Goal: Task Accomplishment & Management: Complete application form

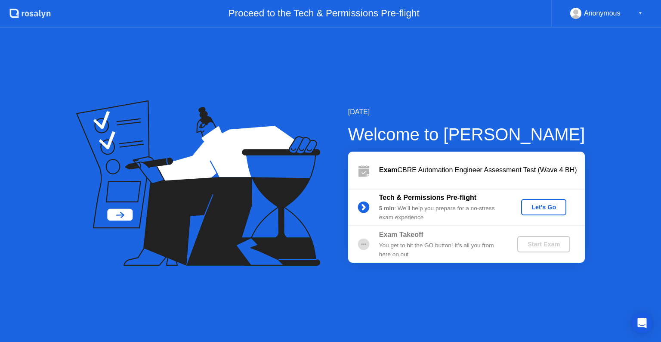
click at [535, 205] on div "Let's Go" at bounding box center [544, 207] width 38 height 7
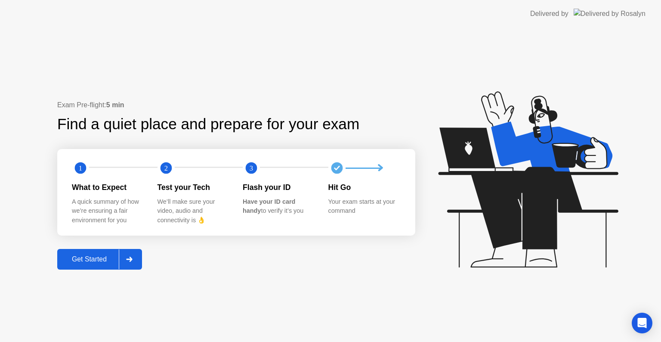
click at [95, 258] on div "Get Started" at bounding box center [89, 259] width 59 height 8
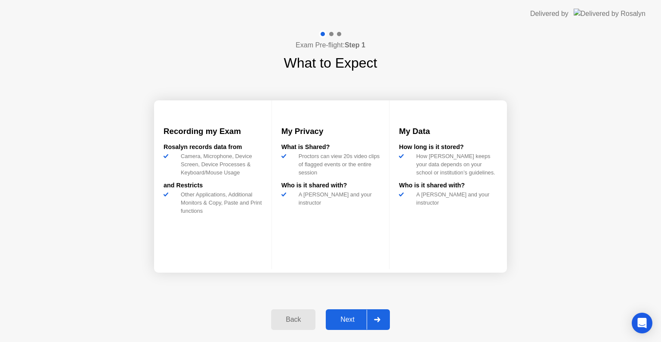
click at [343, 319] on div "Next" at bounding box center [347, 319] width 38 height 8
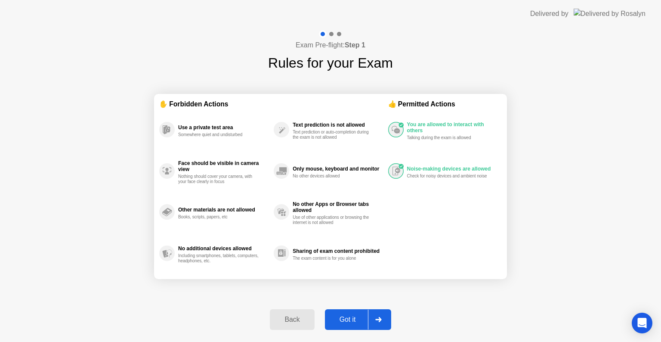
click at [347, 312] on button "Got it" at bounding box center [358, 319] width 66 height 21
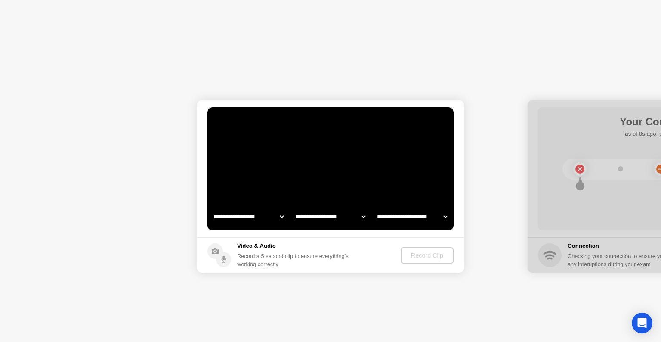
select select "**********"
select select "*******"
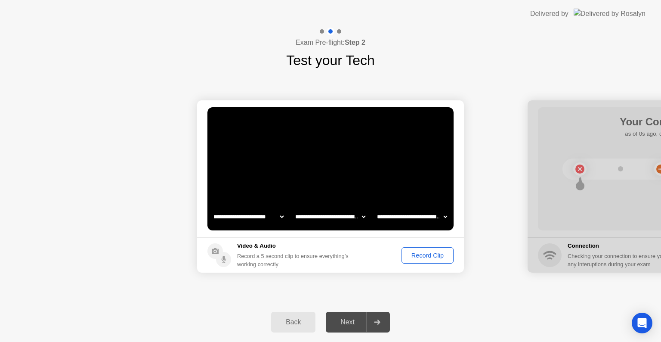
click at [426, 254] on div "Record Clip" at bounding box center [428, 255] width 46 height 7
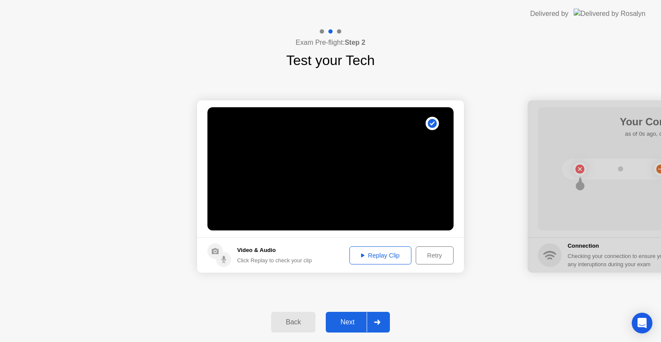
drag, startPoint x: 366, startPoint y: 242, endPoint x: 374, endPoint y: 255, distance: 15.3
click at [369, 246] on footer "Video & Audio Click Replay to check your clip Replay Clip Retry" at bounding box center [330, 254] width 267 height 35
click at [375, 257] on div "Replay Clip" at bounding box center [380, 255] width 56 height 7
click at [344, 321] on div "Next" at bounding box center [347, 322] width 38 height 8
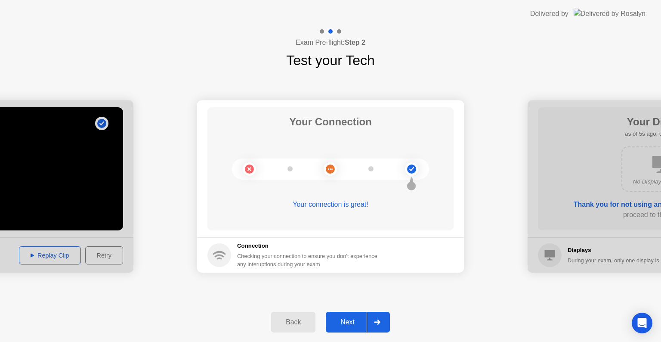
click at [349, 324] on div "Next" at bounding box center [347, 322] width 38 height 8
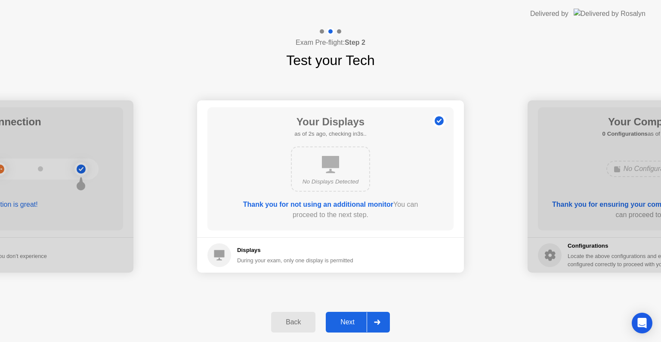
click at [356, 320] on div "Next" at bounding box center [347, 322] width 38 height 8
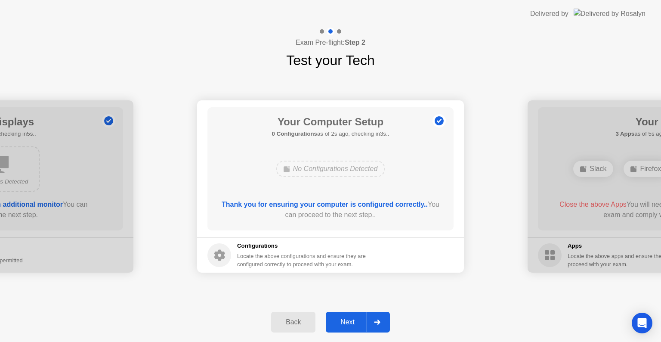
click at [348, 320] on div "Next" at bounding box center [347, 322] width 38 height 8
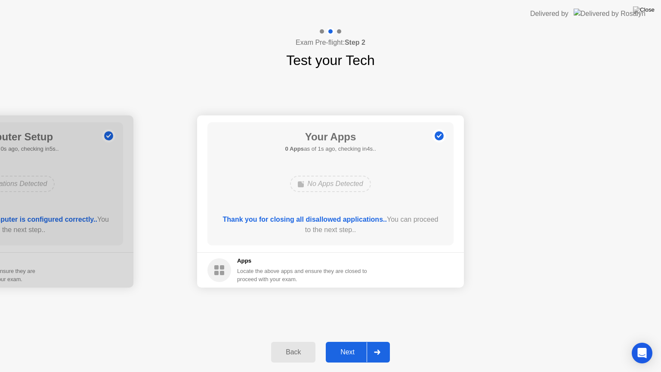
click at [348, 341] on div "Next" at bounding box center [347, 352] width 38 height 8
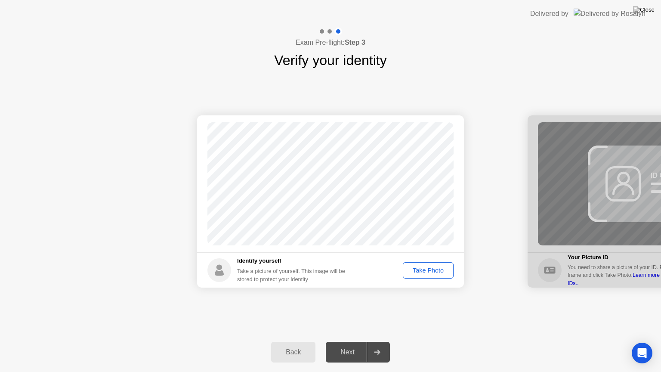
click at [425, 269] on div "Take Photo" at bounding box center [428, 270] width 45 height 7
click at [338, 341] on div "Next" at bounding box center [347, 352] width 38 height 8
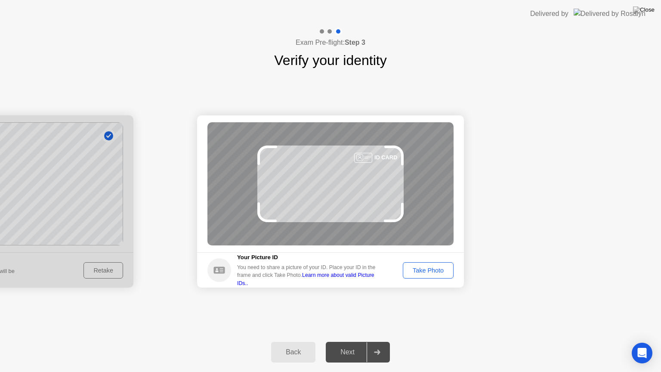
click at [330, 275] on link "Learn more about valid Picture IDs.." at bounding box center [305, 279] width 137 height 14
click at [419, 267] on div "Take Photo" at bounding box center [428, 270] width 45 height 7
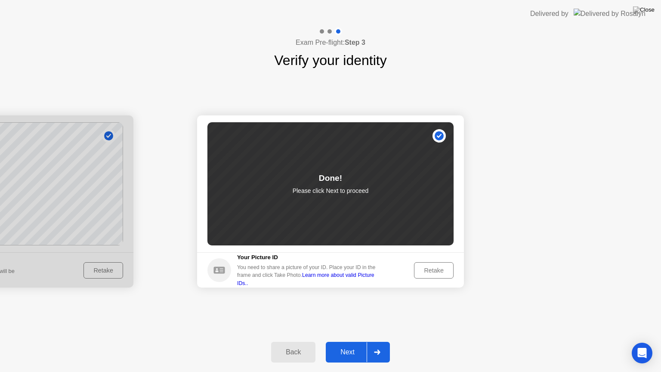
click at [344, 341] on div "Next" at bounding box center [347, 352] width 38 height 8
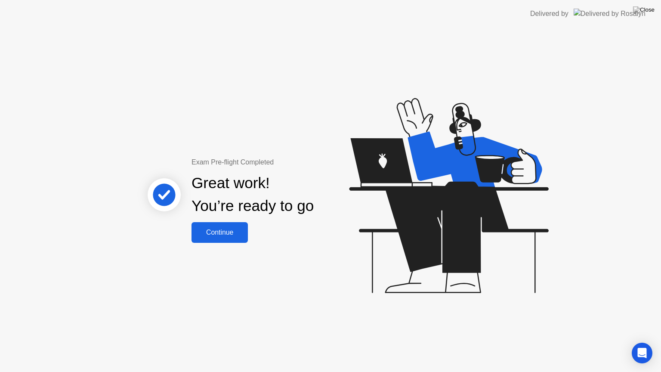
click at [232, 230] on div "Continue" at bounding box center [219, 233] width 51 height 8
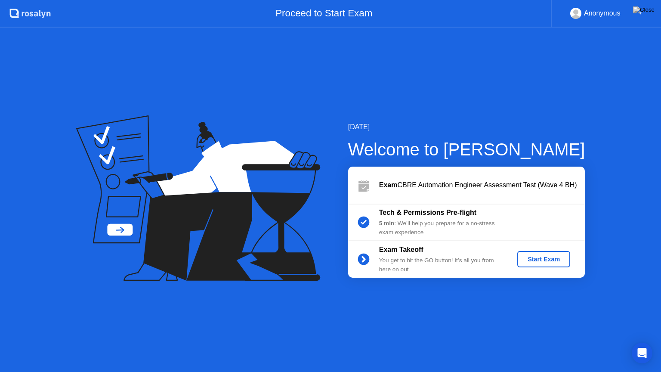
click at [532, 258] on div "Start Exam" at bounding box center [544, 259] width 46 height 7
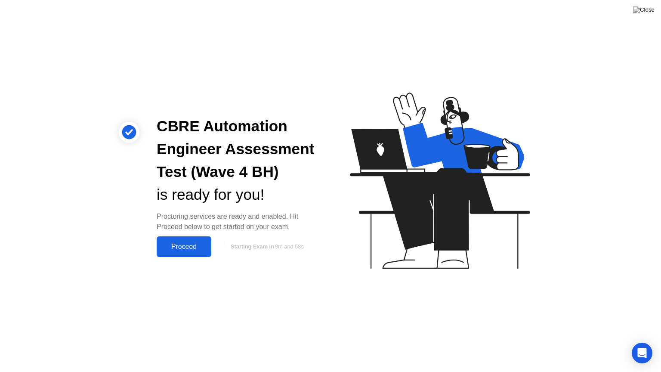
click at [190, 247] on div "Proceed" at bounding box center [183, 247] width 49 height 8
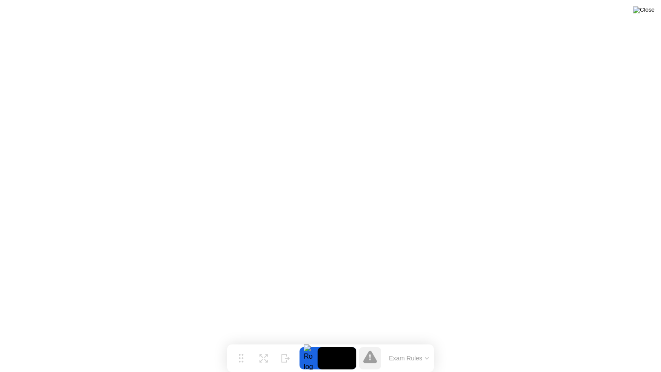
click at [652, 12] on img at bounding box center [644, 9] width 22 height 7
